Goal: Task Accomplishment & Management: Manage account settings

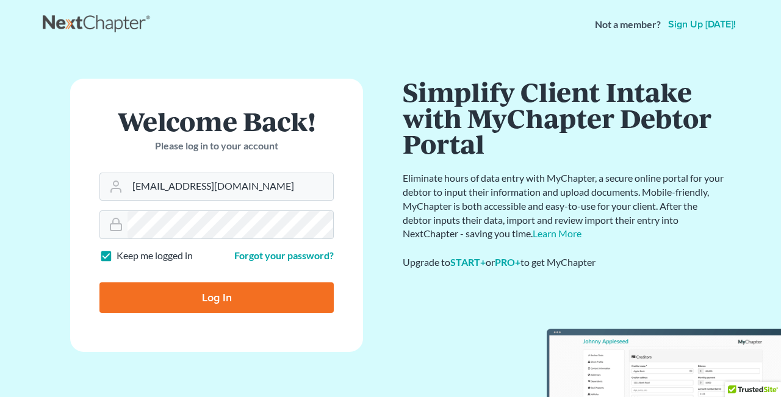
click at [217, 301] on input "Log In" at bounding box center [216, 297] width 234 height 30
type input "Thinking..."
click at [247, 193] on input "[EMAIL_ADDRESS][DOMAIN_NAME]" at bounding box center [230, 186] width 206 height 27
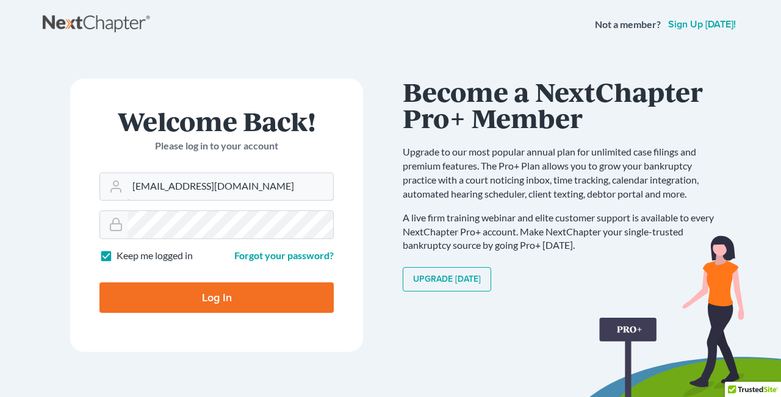
type input "mkolatunji@gmail.com"
click at [326, 339] on form "Welcome Back! Please log in to your account Email Address mkolatunji@gmail.com …" at bounding box center [216, 215] width 293 height 273
click at [229, 301] on input "Log In" at bounding box center [216, 297] width 234 height 30
type input "Thinking..."
